Goal: Information Seeking & Learning: Find specific fact

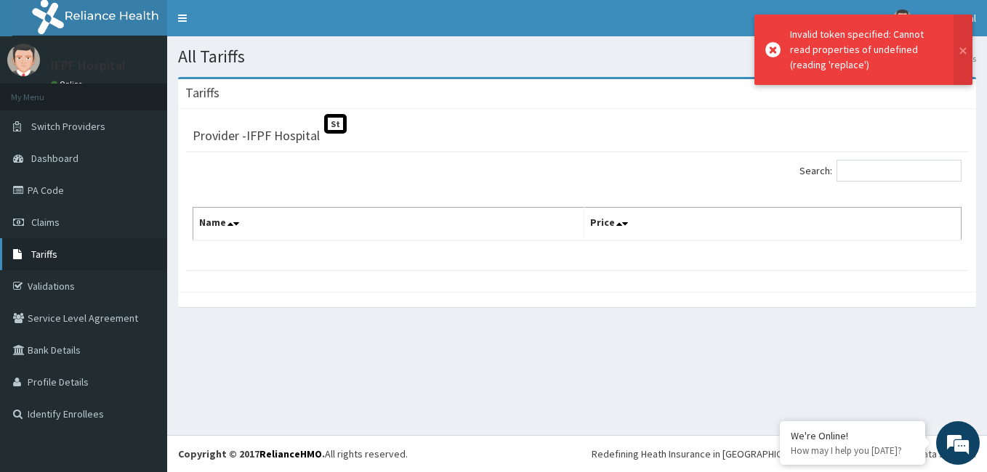
click at [54, 249] on span "Tariffs" at bounding box center [44, 254] width 26 height 13
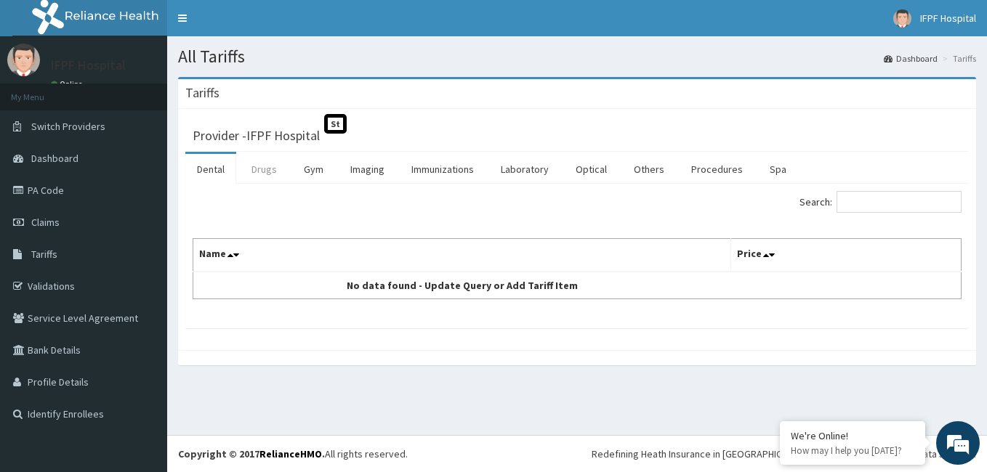
click at [262, 173] on link "Drugs" at bounding box center [264, 169] width 49 height 31
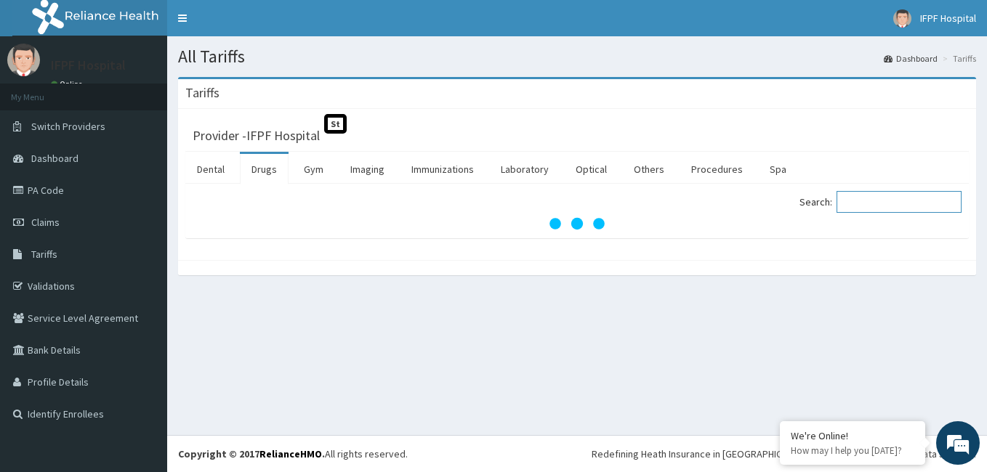
click at [883, 199] on input "Search:" at bounding box center [898, 202] width 125 height 22
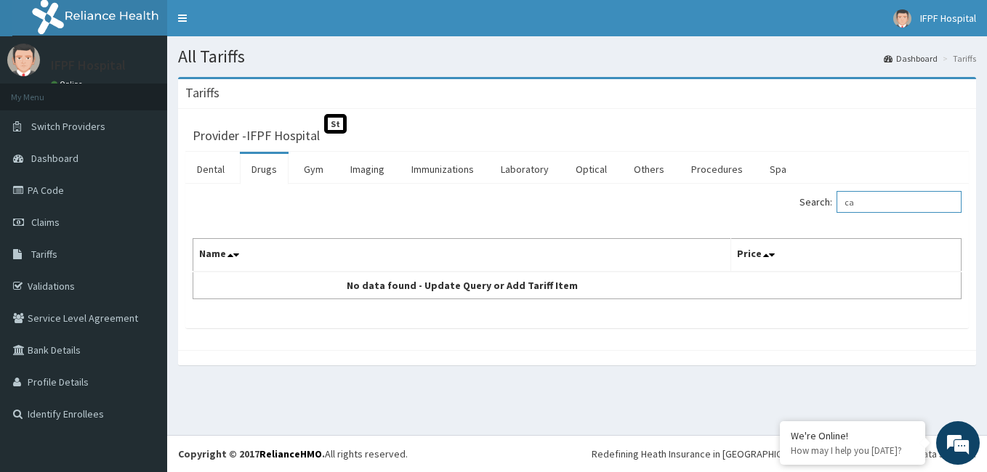
type input "c"
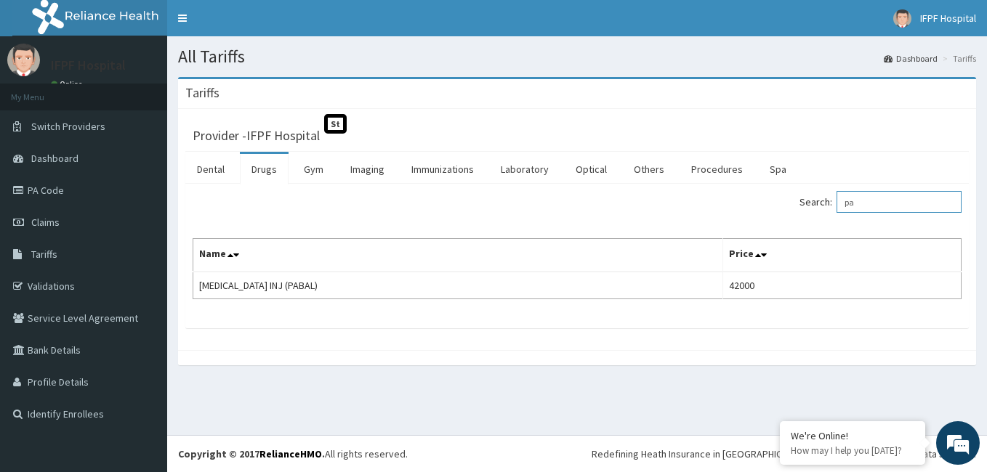
type input "p"
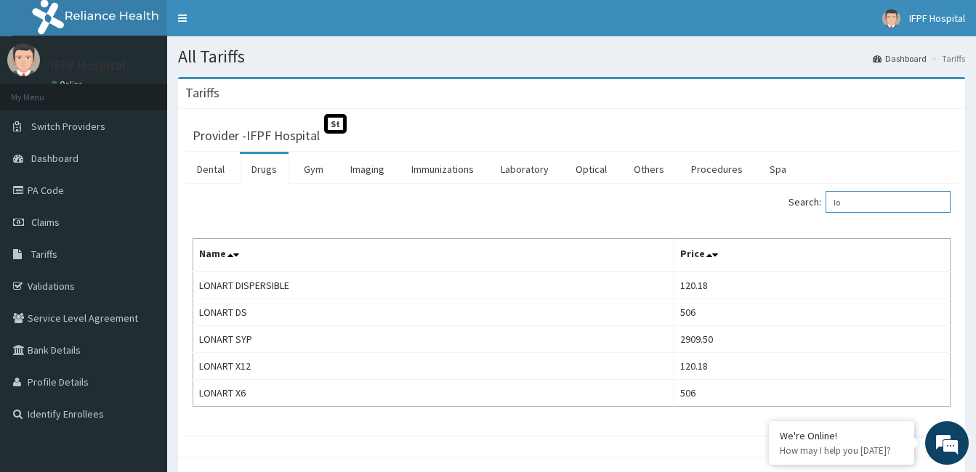
type input "l"
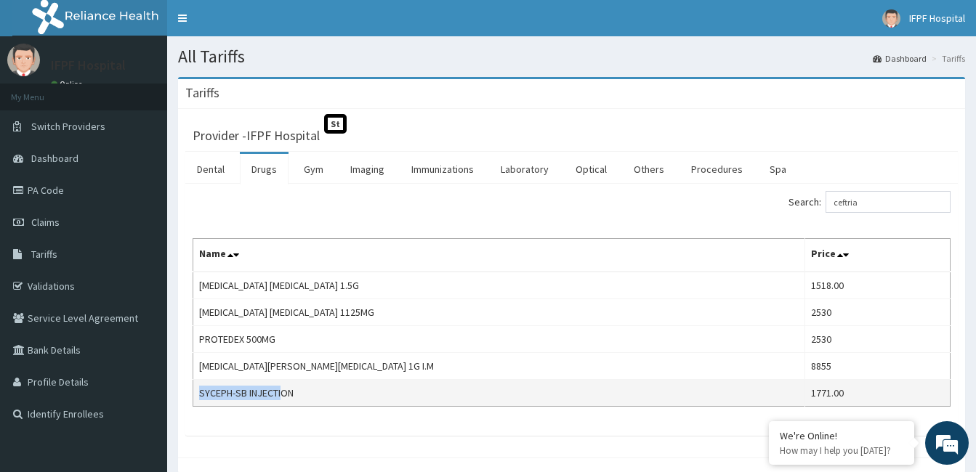
drag, startPoint x: 199, startPoint y: 397, endPoint x: 286, endPoint y: 397, distance: 86.5
click at [286, 397] on td "SYCEPH-SB INJECTION" at bounding box center [499, 393] width 612 height 27
drag, startPoint x: 286, startPoint y: 397, endPoint x: 333, endPoint y: 398, distance: 48.0
click at [333, 398] on td "SYCEPH-SB INJECTION" at bounding box center [499, 393] width 612 height 27
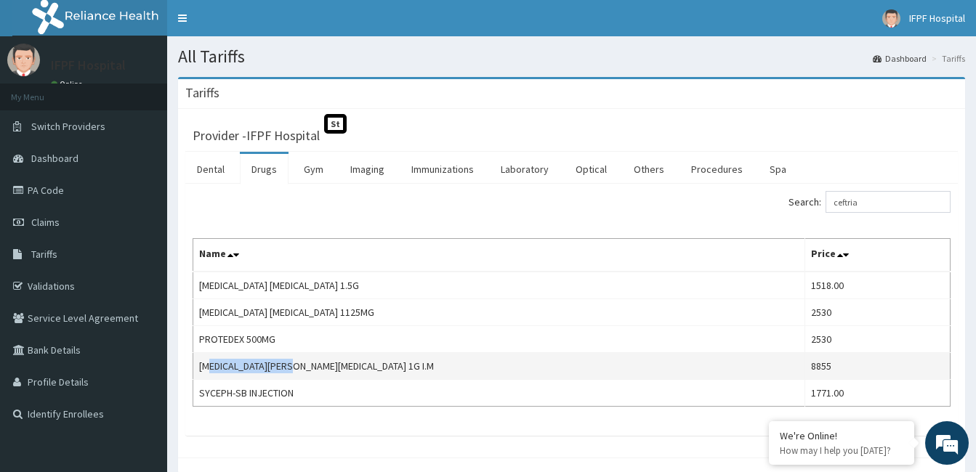
drag, startPoint x: 213, startPoint y: 365, endPoint x: 303, endPoint y: 368, distance: 90.2
click at [303, 368] on td "ROCEPHIN CEFTRIAXONE 1G I.M" at bounding box center [499, 366] width 612 height 27
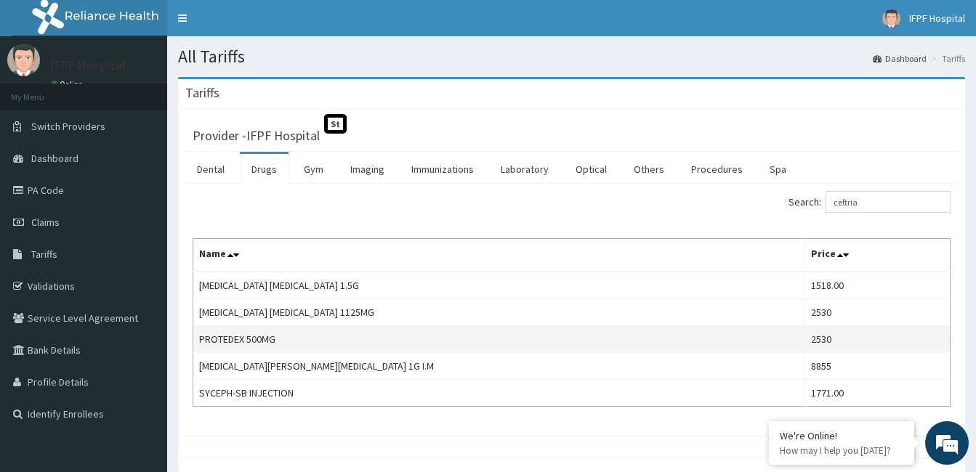
drag, startPoint x: 303, startPoint y: 368, endPoint x: 426, endPoint y: 341, distance: 125.9
click at [426, 341] on td "PROTEDEX 500MG" at bounding box center [499, 339] width 612 height 27
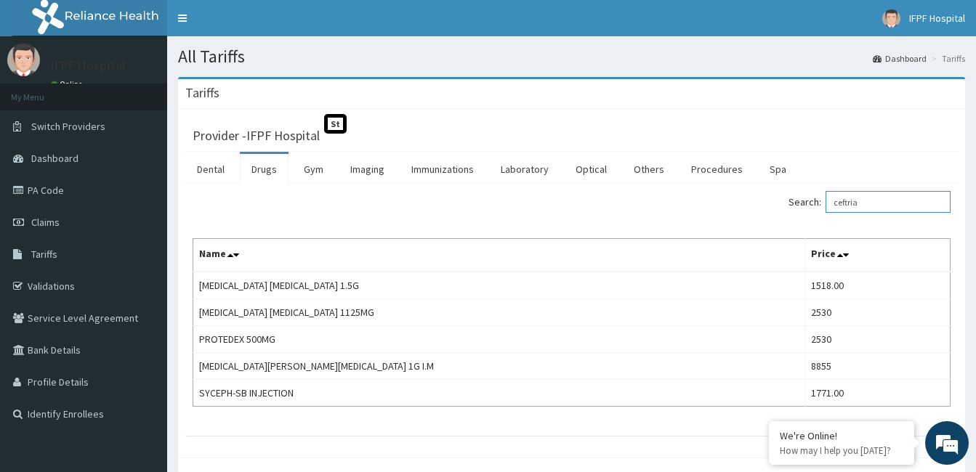
click at [896, 201] on input "ceftria" at bounding box center [887, 202] width 125 height 22
type input "c"
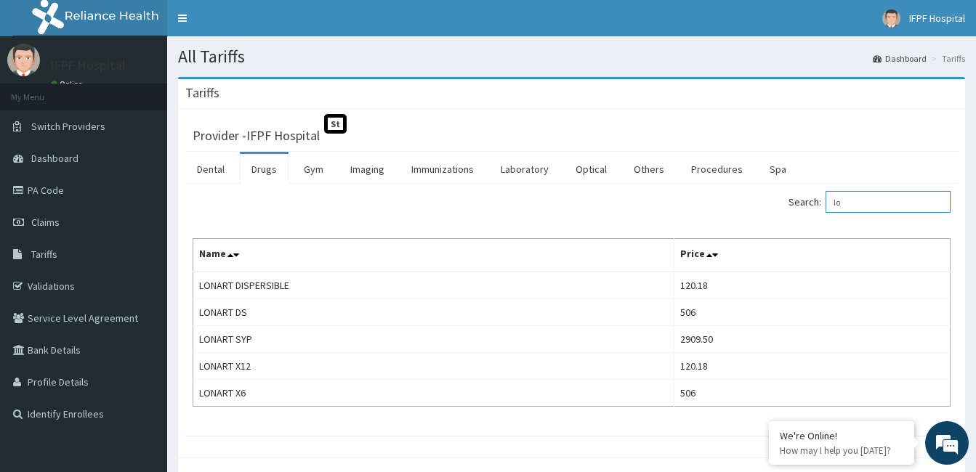
type input "l"
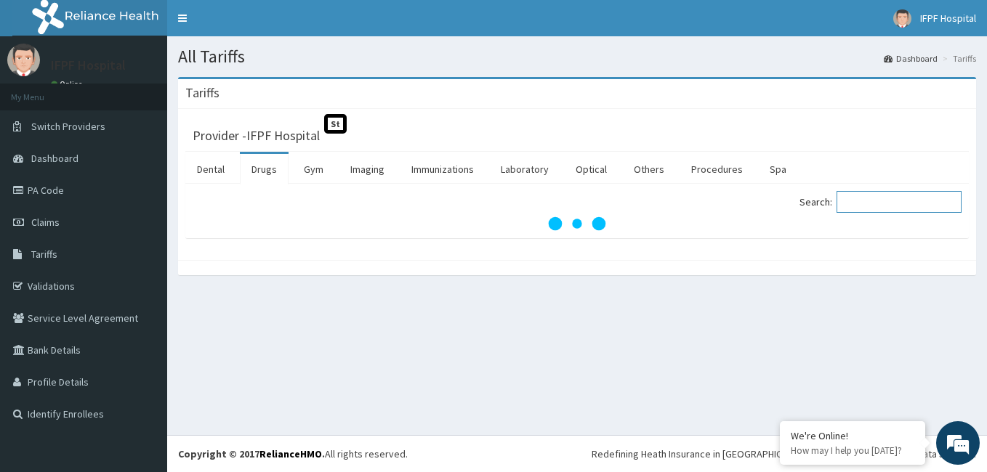
type input "p"
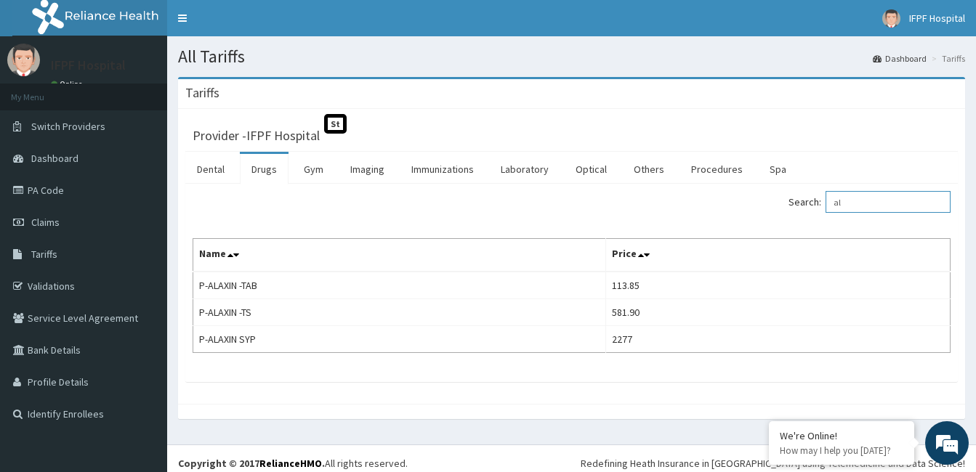
type input "a"
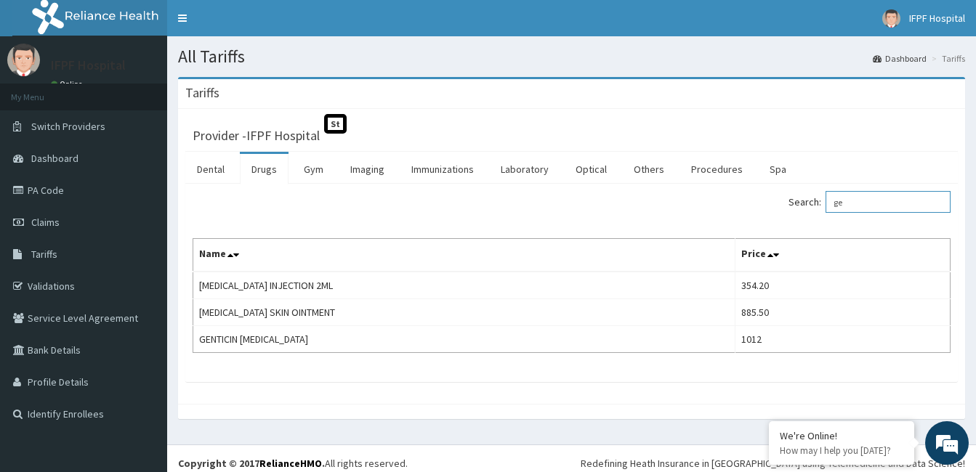
type input "g"
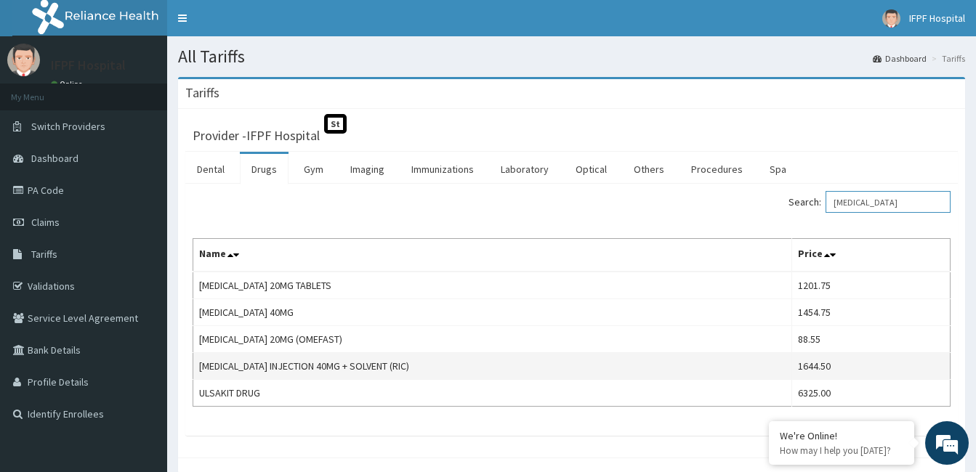
type input "omeprazole"
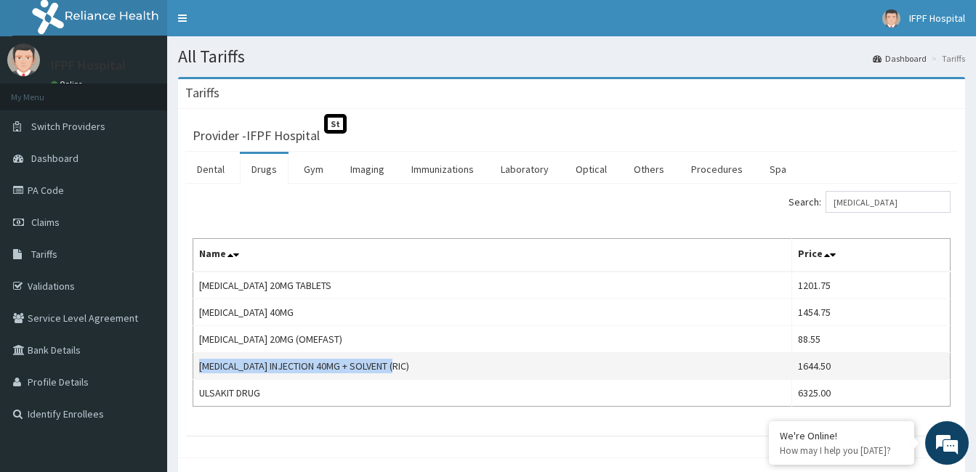
drag, startPoint x: 202, startPoint y: 370, endPoint x: 631, endPoint y: 363, distance: 429.4
click at [631, 363] on td "OMEPRAZOLE INJECTION 40MG + SOLVENT (RIC)" at bounding box center [492, 366] width 599 height 27
drag, startPoint x: 631, startPoint y: 363, endPoint x: 772, endPoint y: 360, distance: 141.0
click at [772, 360] on td "OMEPRAZOLE INJECTION 40MG + SOLVENT (RIC)" at bounding box center [492, 366] width 599 height 27
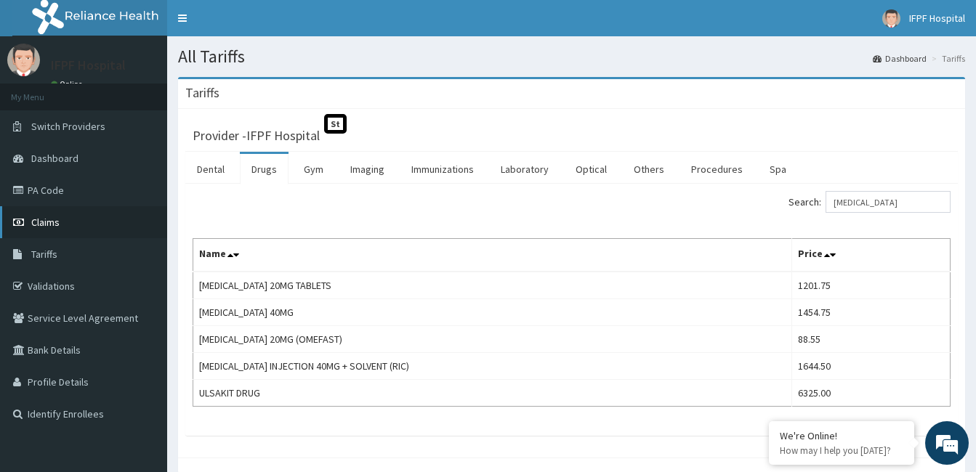
click at [48, 223] on span "Claims" at bounding box center [45, 222] width 28 height 13
